Goal: Information Seeking & Learning: Find specific fact

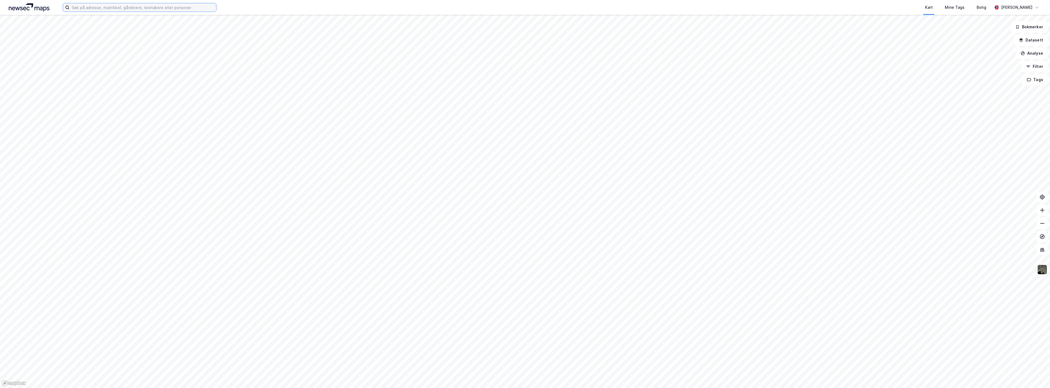
click at [107, 6] on input at bounding box center [142, 7] width 147 height 8
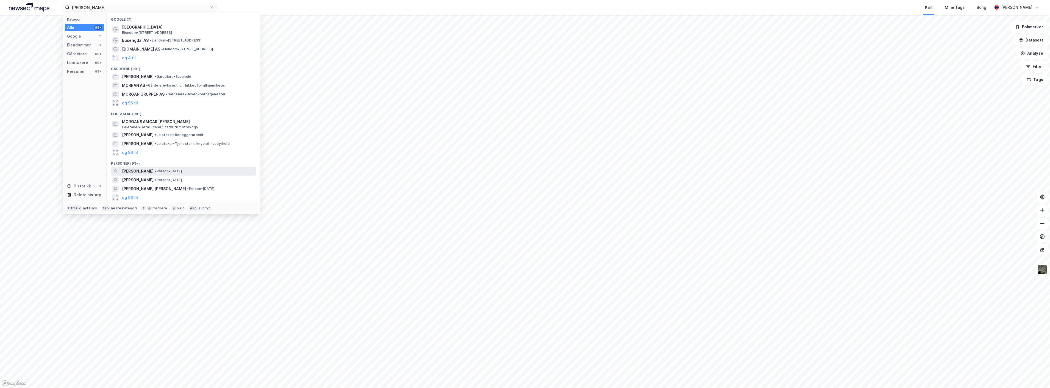
click at [154, 172] on span "[PERSON_NAME]" at bounding box center [138, 171] width 32 height 7
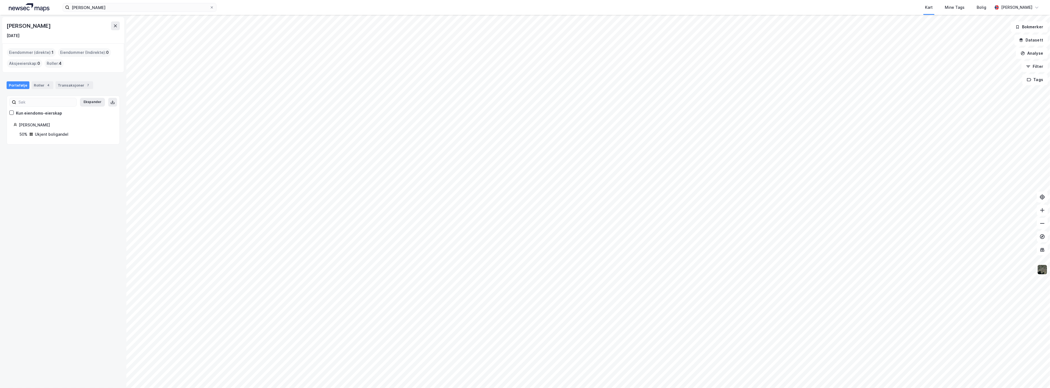
click at [32, 126] on div "[PERSON_NAME]" at bounding box center [66, 125] width 94 height 7
click at [47, 129] on div "[PERSON_NAME] 50% Ukjent boligandel" at bounding box center [62, 130] width 99 height 16
click at [49, 140] on div "Ekspander Kun eiendoms-eierskap [PERSON_NAME] 50% Ukjent boligandel" at bounding box center [63, 120] width 113 height 49
click at [49, 134] on div "Ukjent boligandel" at bounding box center [52, 134] width 34 height 7
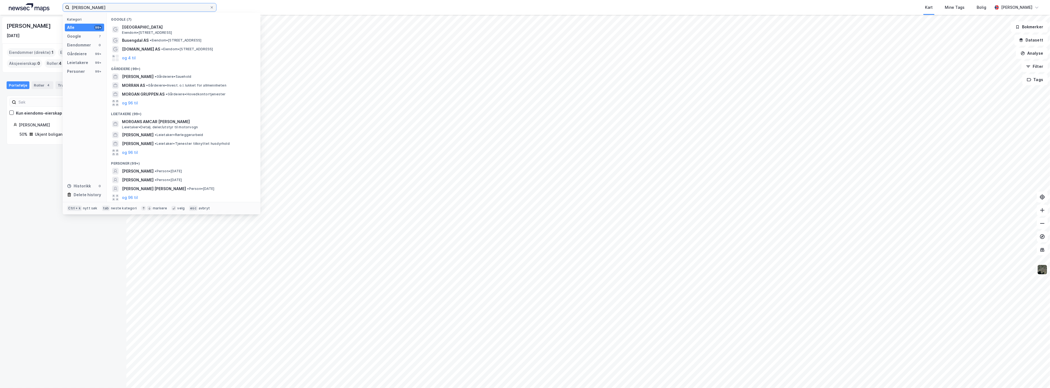
drag, startPoint x: 130, startPoint y: 7, endPoint x: 41, endPoint y: 4, distance: 89.9
click at [41, 4] on div "[PERSON_NAME] Kategori Alle 99+ Google 7 Eiendommer 0 Gårdeiere 99+ Leietakere …" at bounding box center [525, 7] width 1050 height 15
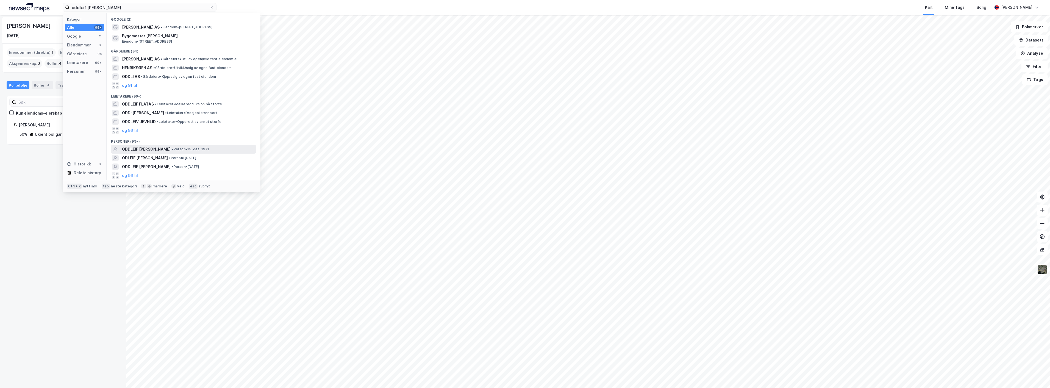
click at [160, 150] on span "ODDLEIF [PERSON_NAME]" at bounding box center [146, 149] width 49 height 7
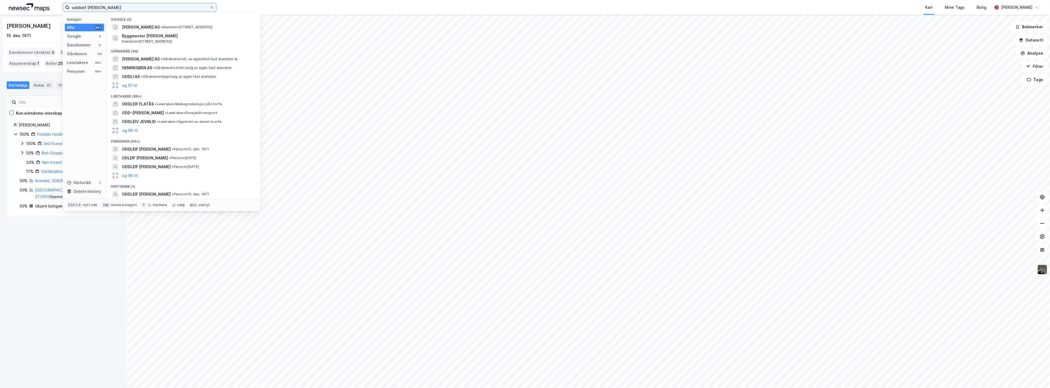
drag, startPoint x: 120, startPoint y: 7, endPoint x: 41, endPoint y: 9, distance: 78.6
click at [41, 9] on div "oddleif [PERSON_NAME] Kategori Alle 99+ Google 2 Eiendommer 0 Gårdeiere 94 Leie…" at bounding box center [525, 7] width 1050 height 15
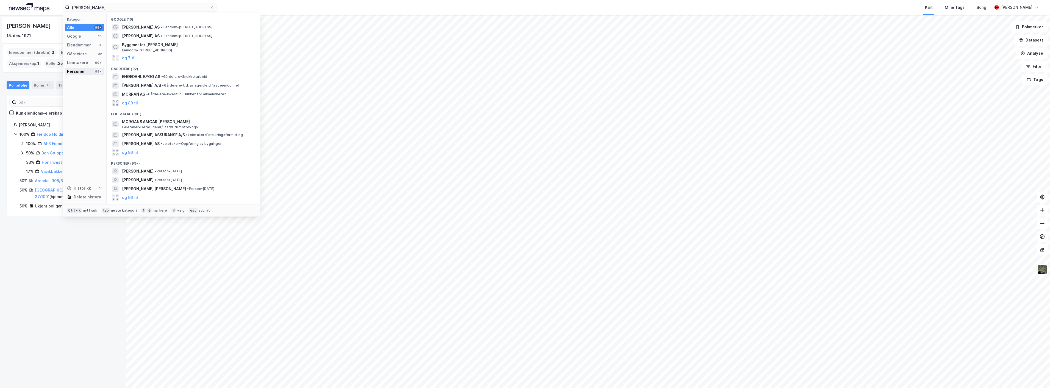
click at [80, 71] on div "Personer" at bounding box center [76, 71] width 18 height 7
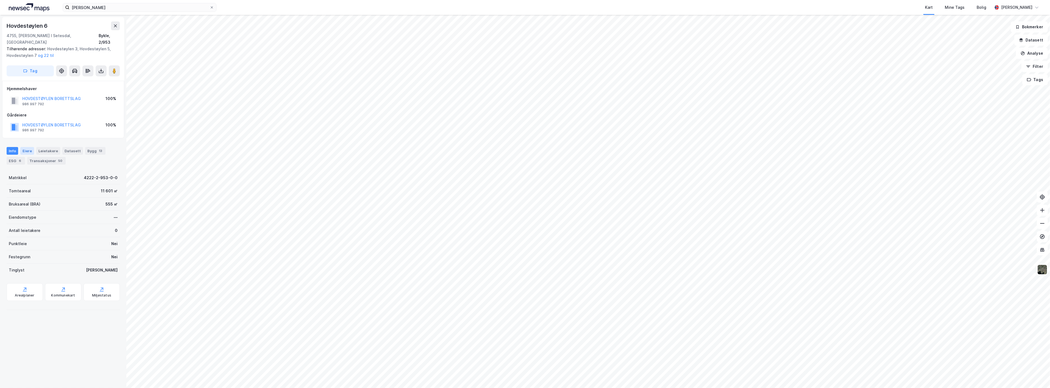
click at [26, 147] on div "Eiere" at bounding box center [27, 151] width 14 height 8
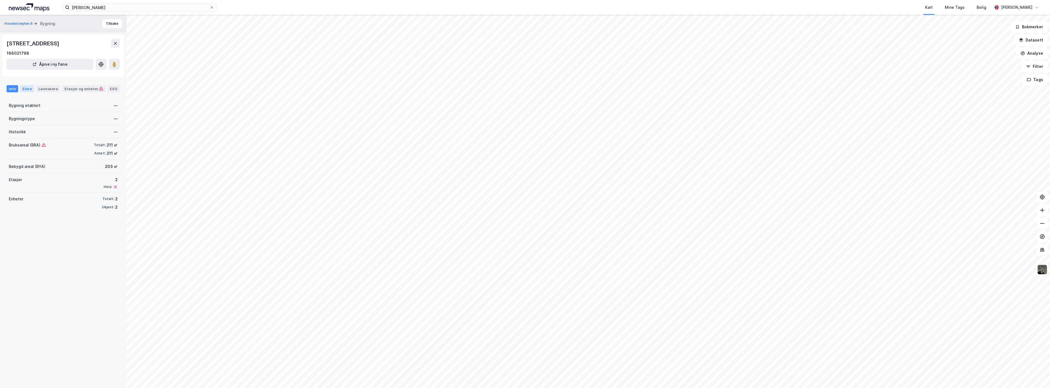
click at [31, 89] on div "Eiere" at bounding box center [27, 88] width 14 height 7
click at [15, 127] on icon at bounding box center [15, 127] width 4 height 4
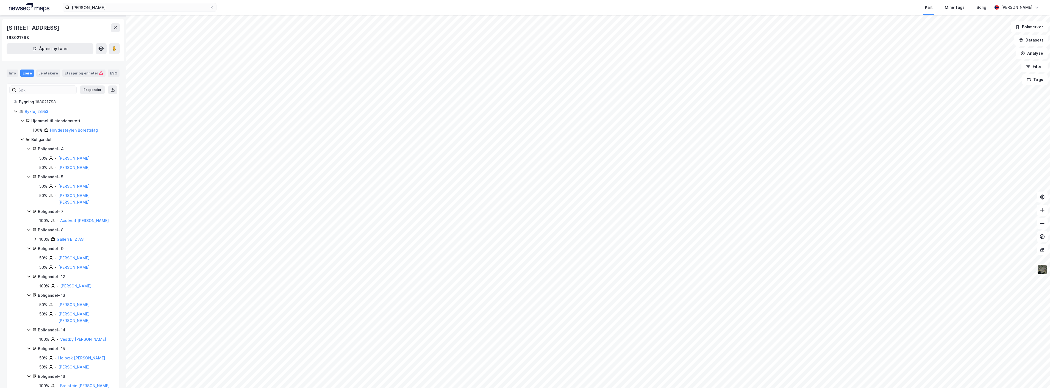
scroll to position [15, 0]
drag, startPoint x: 103, startPoint y: 7, endPoint x: 72, endPoint y: 9, distance: 31.4
click at [72, 9] on input "[PERSON_NAME]" at bounding box center [139, 7] width 140 height 8
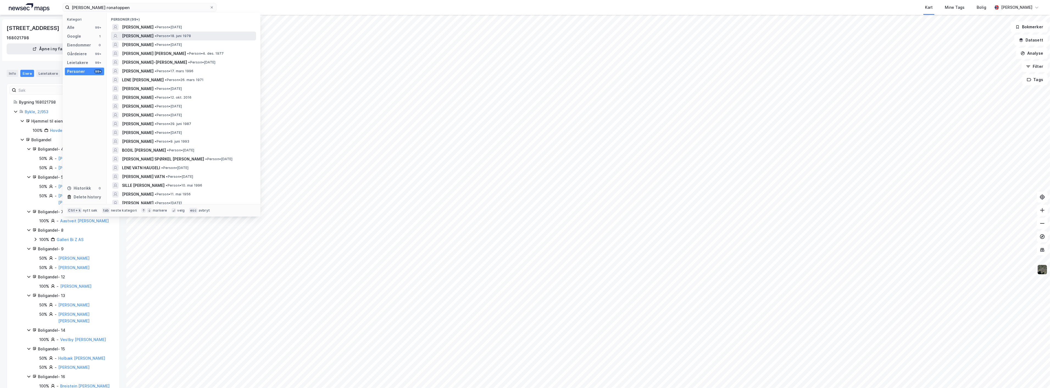
click at [155, 37] on span "•" at bounding box center [156, 36] width 2 height 4
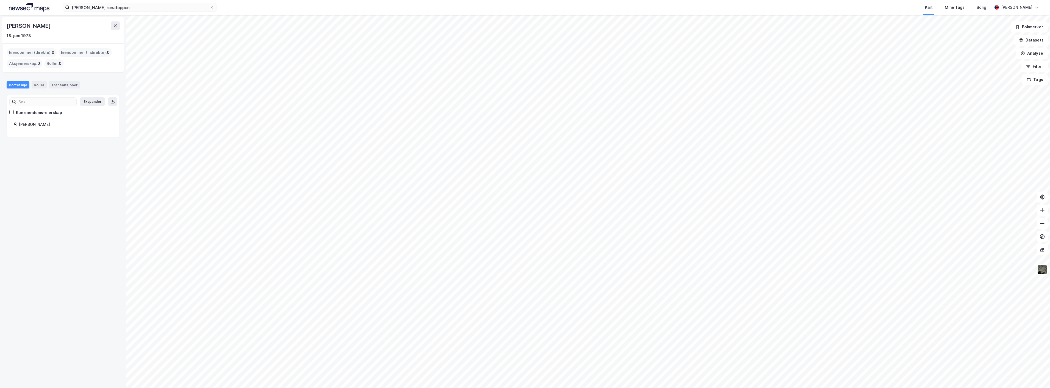
click at [27, 125] on div "[PERSON_NAME]" at bounding box center [66, 124] width 94 height 7
click at [36, 105] on input at bounding box center [46, 102] width 60 height 8
click at [104, 6] on input "[PERSON_NAME] ronatoppen" at bounding box center [139, 7] width 140 height 8
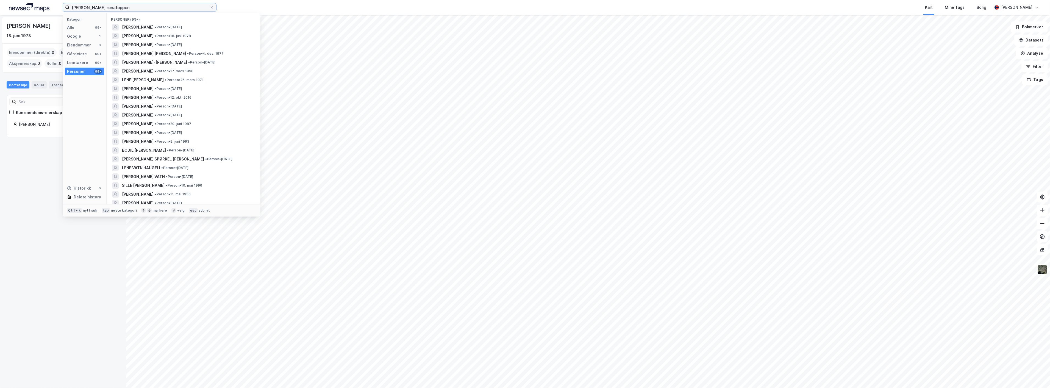
click at [104, 6] on input "[PERSON_NAME] ronatoppen" at bounding box center [139, 7] width 140 height 8
click at [179, 27] on span "• Person • [DATE]" at bounding box center [168, 27] width 27 height 4
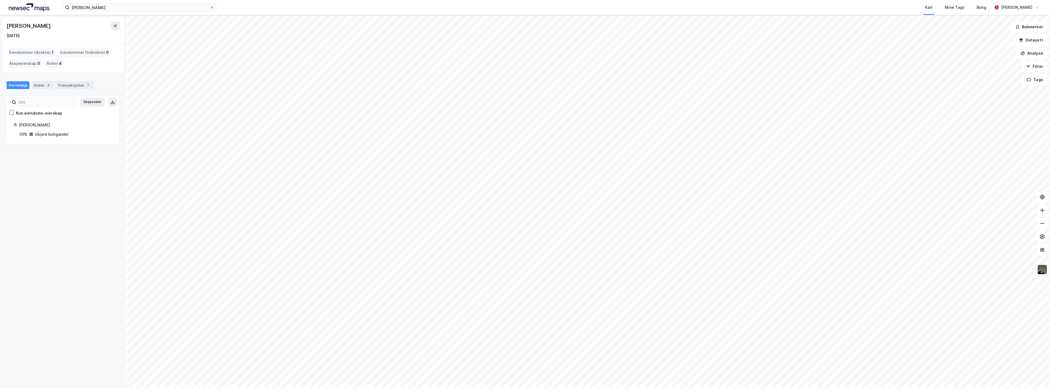
click at [33, 133] on icon at bounding box center [31, 134] width 4 height 4
click at [48, 132] on div "Ukjent boligandel" at bounding box center [52, 134] width 34 height 7
click at [31, 119] on div "Ekspander Kun eiendoms-eierskap [PERSON_NAME] 50% Ukjent boligandel" at bounding box center [62, 119] width 99 height 35
click at [107, 8] on input "[PERSON_NAME]" at bounding box center [139, 7] width 140 height 8
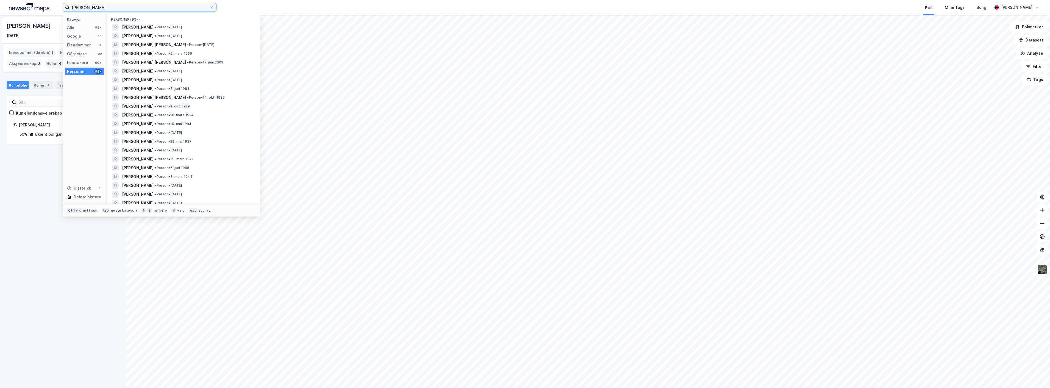
click at [107, 8] on input "[PERSON_NAME]" at bounding box center [139, 7] width 140 height 8
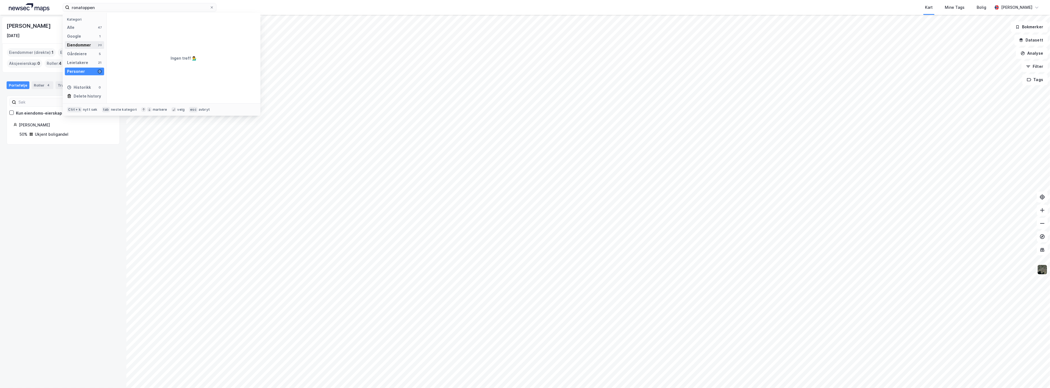
click at [81, 45] on div "Eiendommer" at bounding box center [79, 45] width 24 height 7
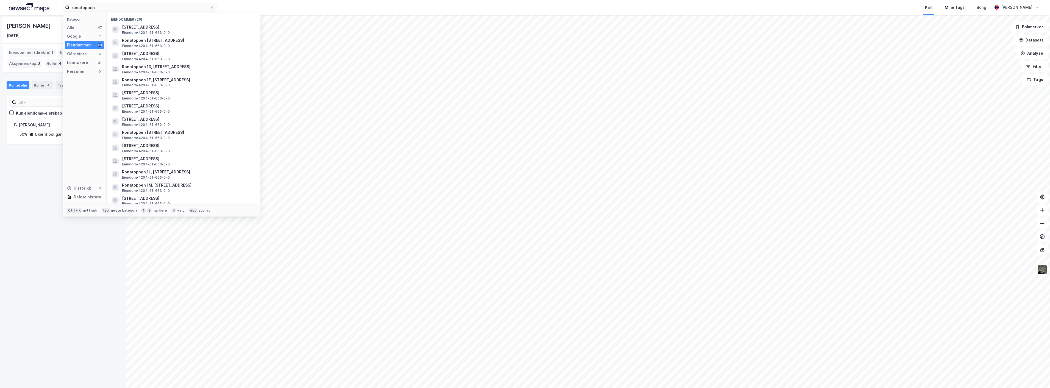
click at [63, 254] on div "[PERSON_NAME] [DATE] Eiendommer (direkte) : 1 Eiendommer (Indirekte) : 0 Aksjee…" at bounding box center [63, 201] width 126 height 373
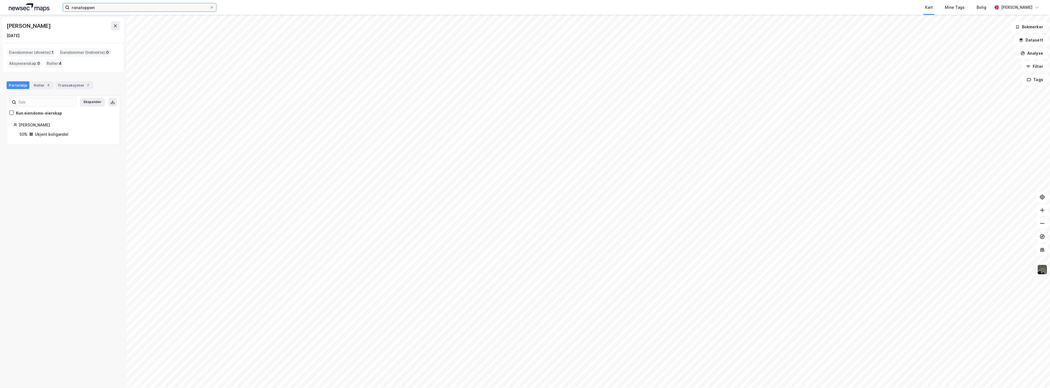
click at [96, 9] on input "ronatoppen" at bounding box center [139, 7] width 140 height 8
type input "ronatoppen 16"
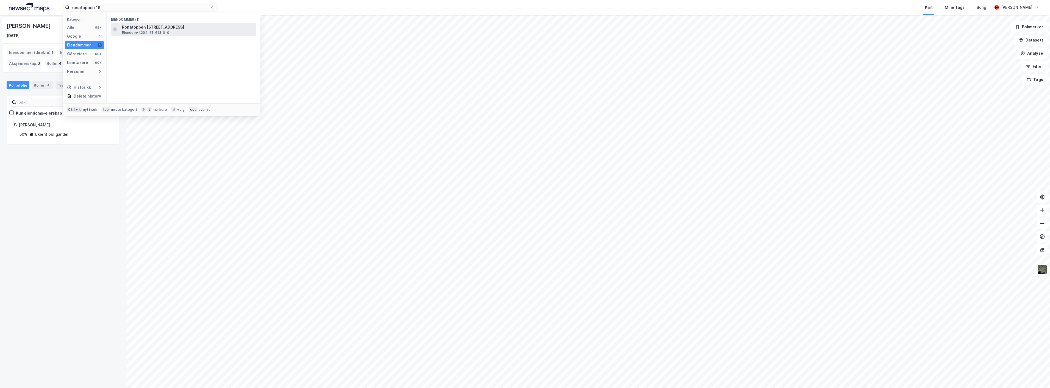
click at [137, 27] on span "Ronatoppen [STREET_ADDRESS]" at bounding box center [188, 27] width 132 height 7
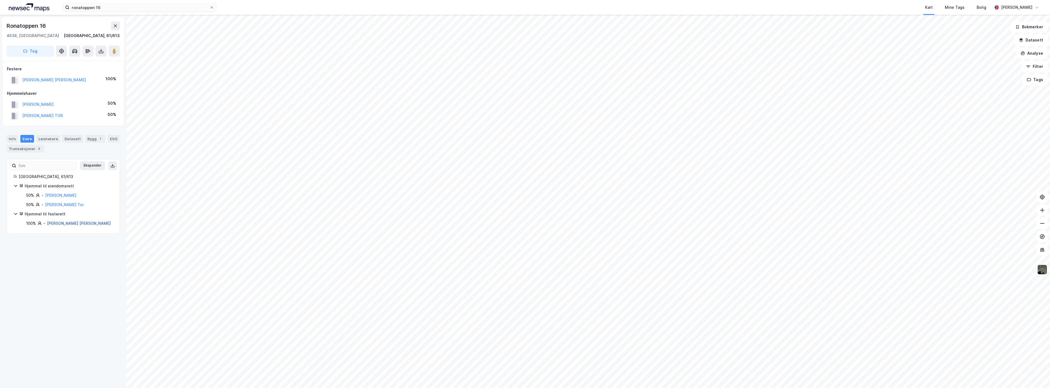
click at [62, 223] on link "[PERSON_NAME] [PERSON_NAME]" at bounding box center [79, 223] width 64 height 5
